Goal: Navigation & Orientation: Understand site structure

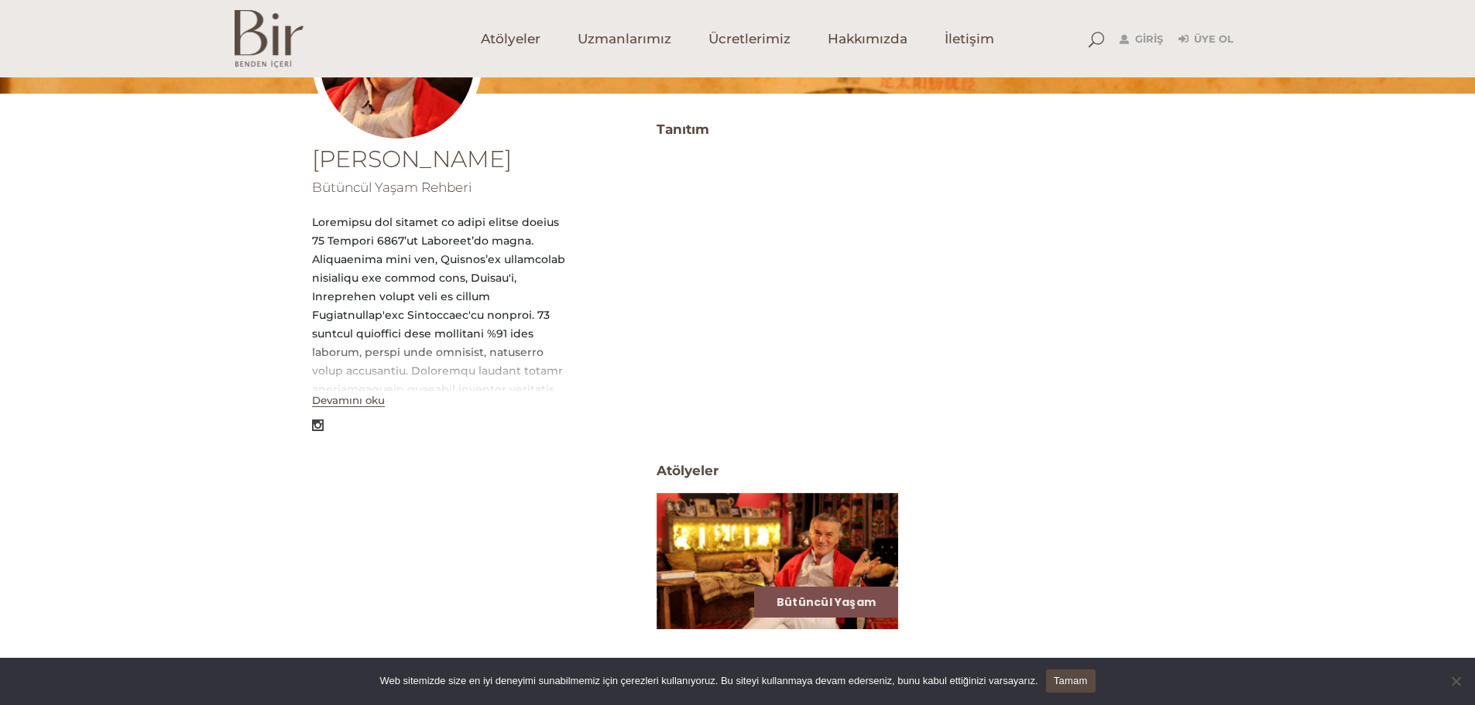
scroll to position [310, 0]
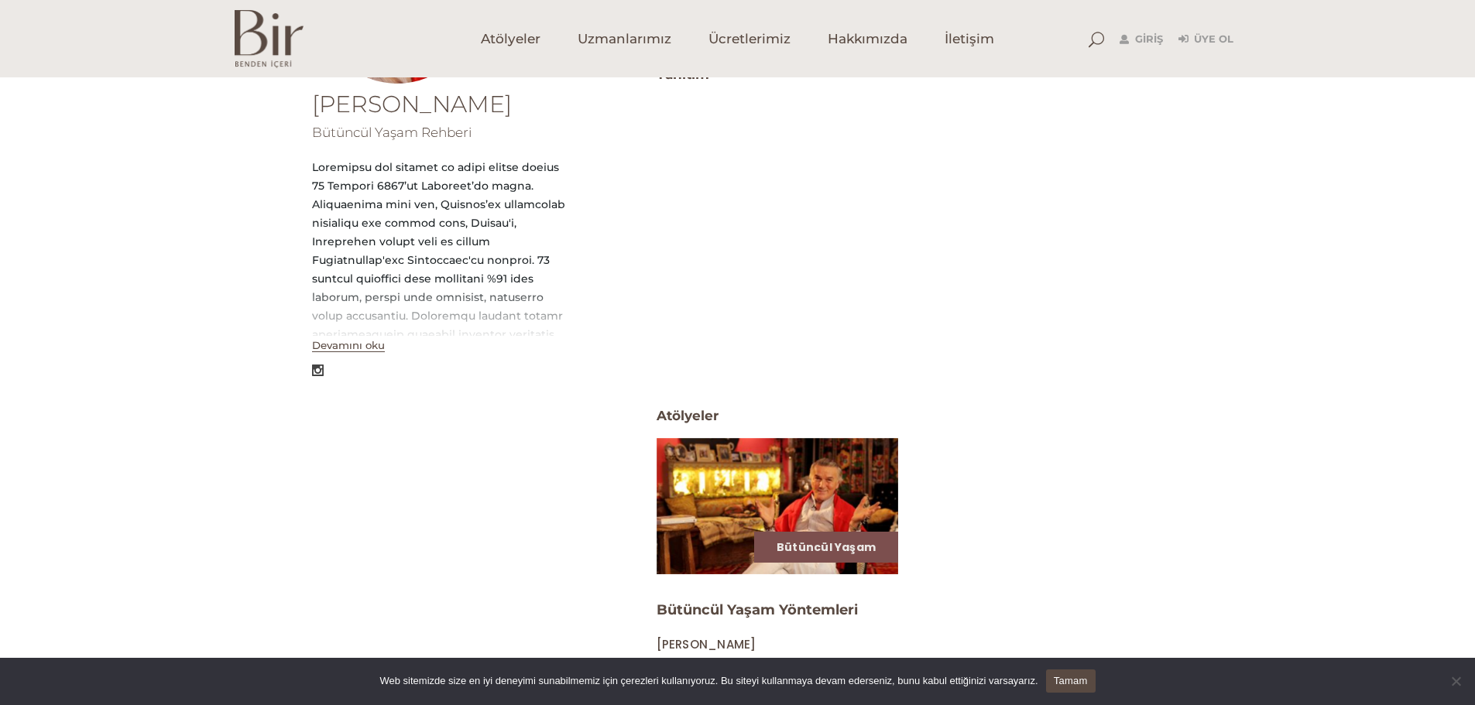
click at [382, 348] on button "Devamını oku" at bounding box center [348, 345] width 73 height 13
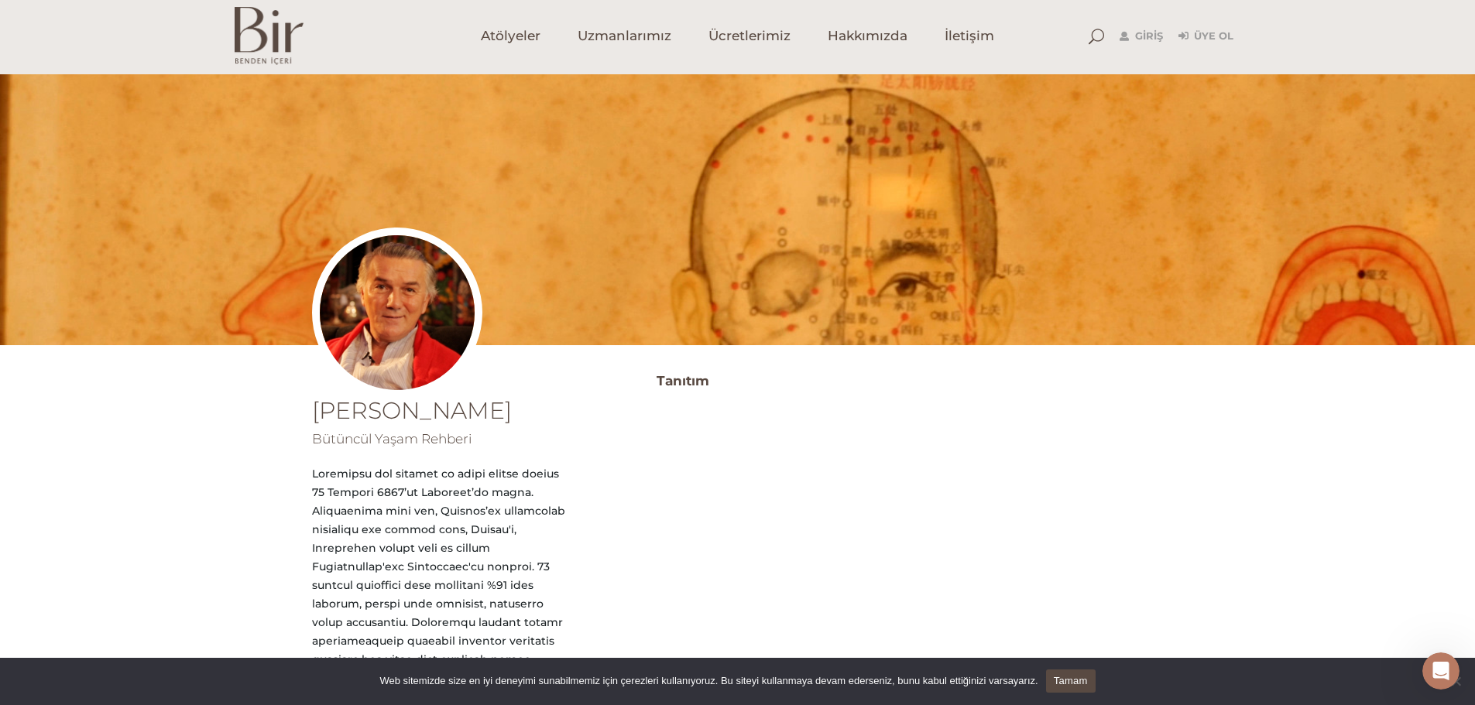
scroll to position [0, 0]
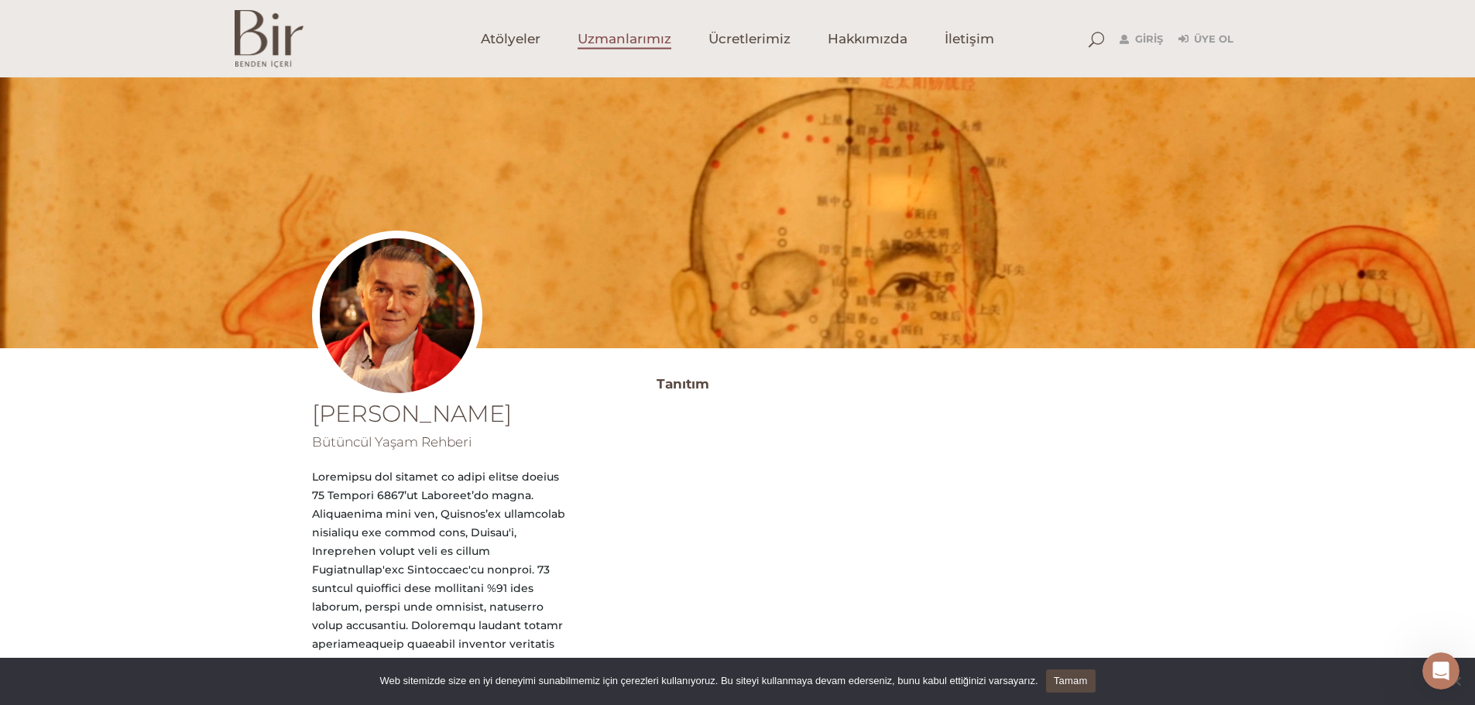
click at [643, 44] on span "Uzmanlarımız" at bounding box center [625, 39] width 94 height 18
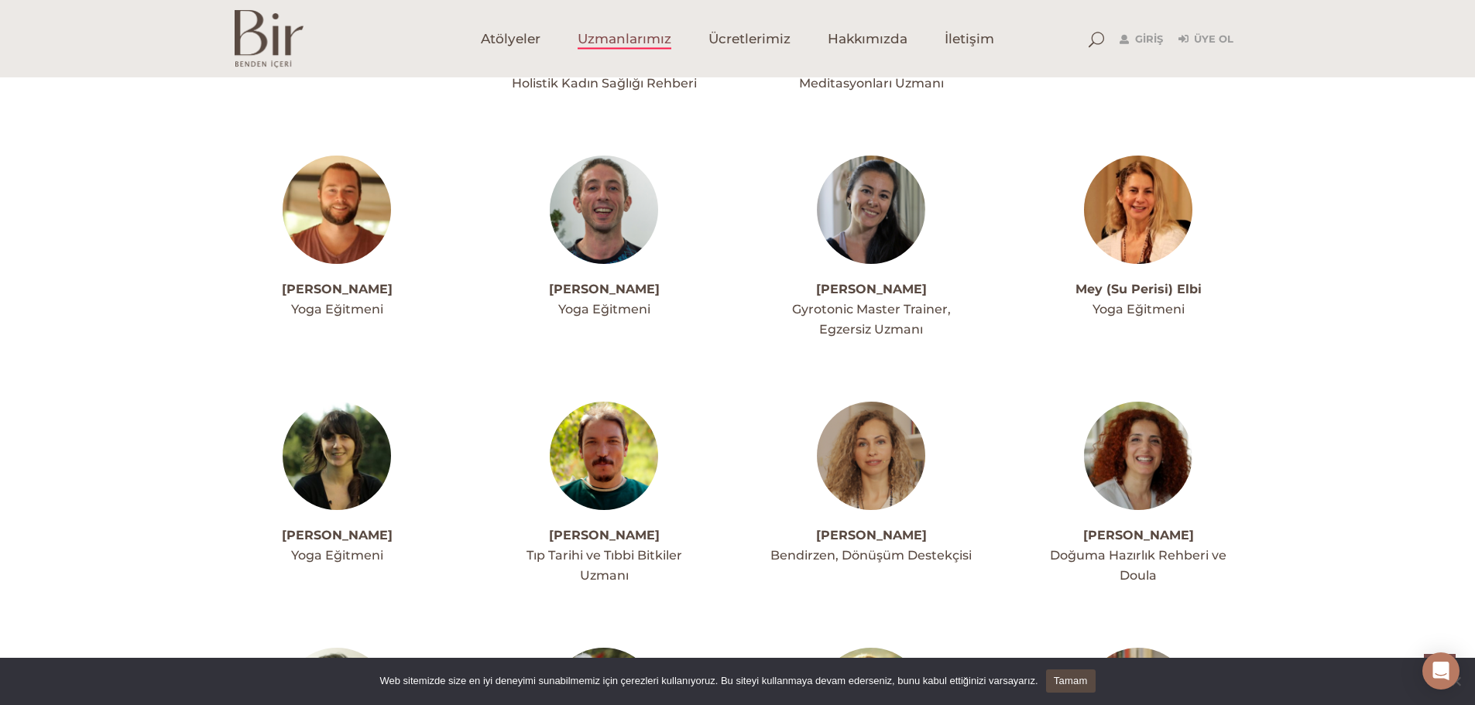
scroll to position [2555, 0]
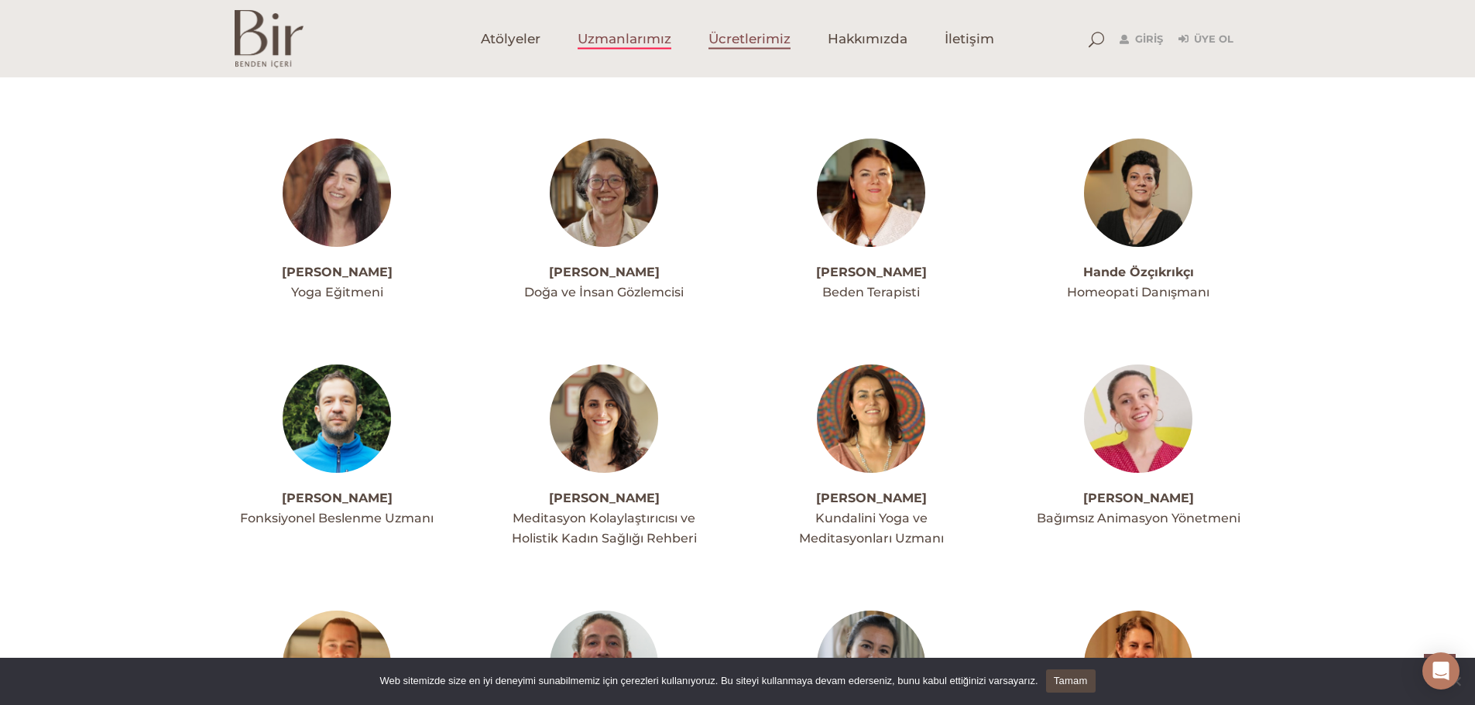
click at [770, 50] on link "Ücretlerimiz" at bounding box center [749, 38] width 119 height 77
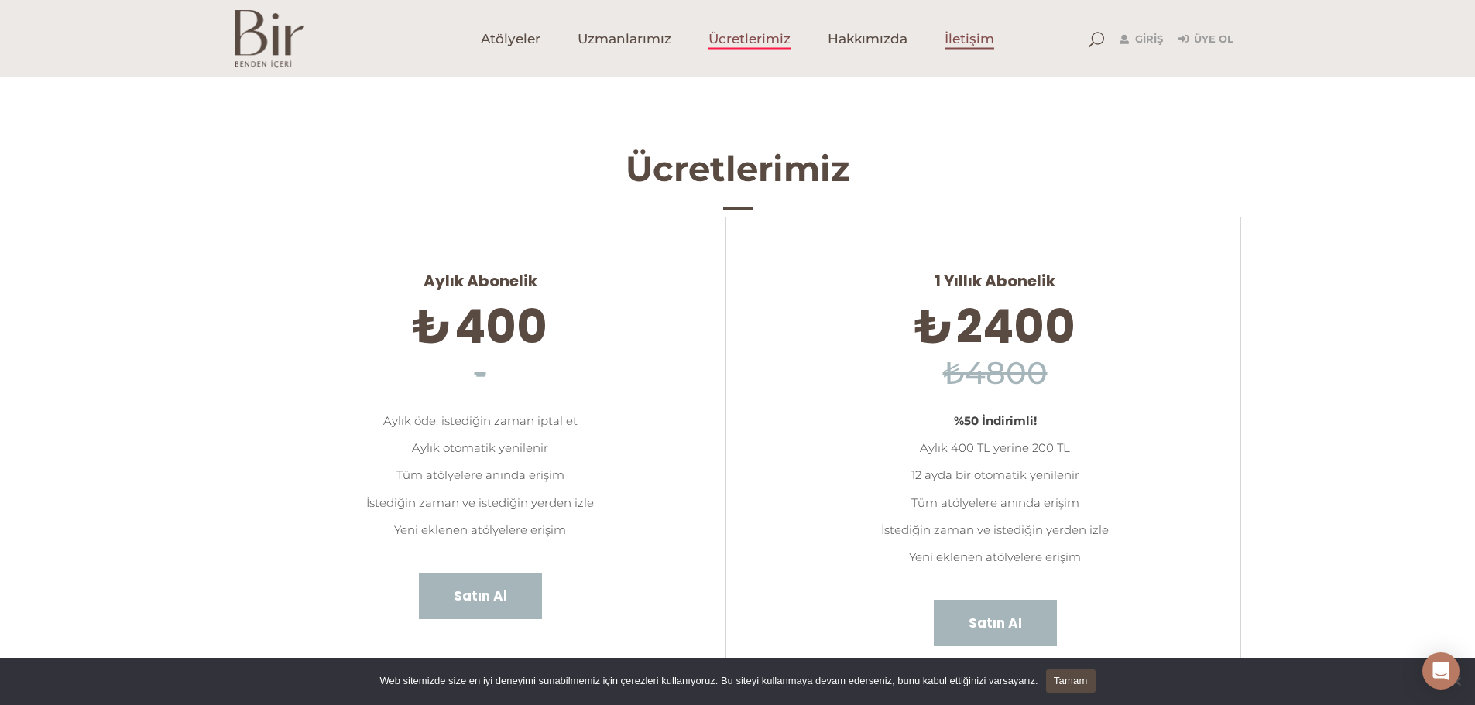
click at [985, 30] on span "İletişim" at bounding box center [970, 39] width 50 height 18
